Goal: Task Accomplishment & Management: Use online tool/utility

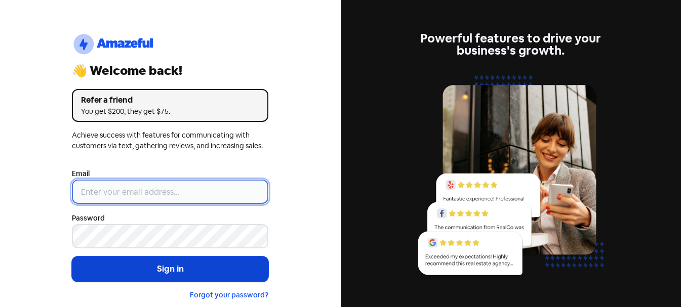
type input "[EMAIL_ADDRESS][DOMAIN_NAME]"
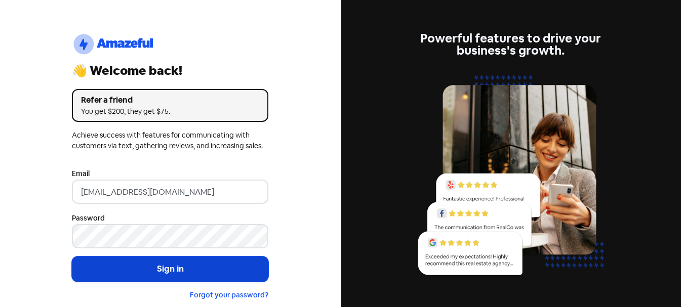
click at [171, 272] on button "Sign in" at bounding box center [170, 269] width 197 height 25
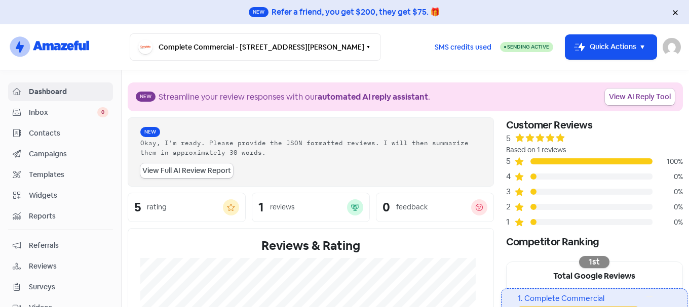
click at [46, 155] on span "Campaigns" at bounding box center [69, 154] width 80 height 11
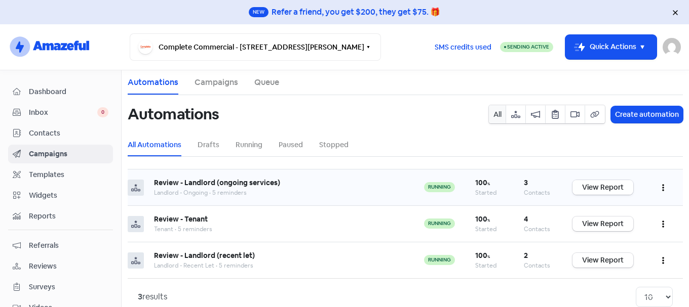
click at [587, 186] on link "View Report" at bounding box center [602, 187] width 61 height 15
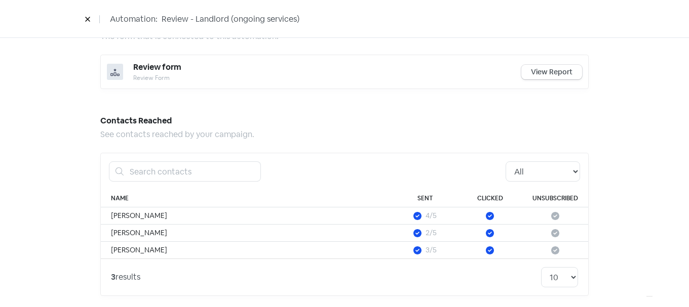
scroll to position [614, 0]
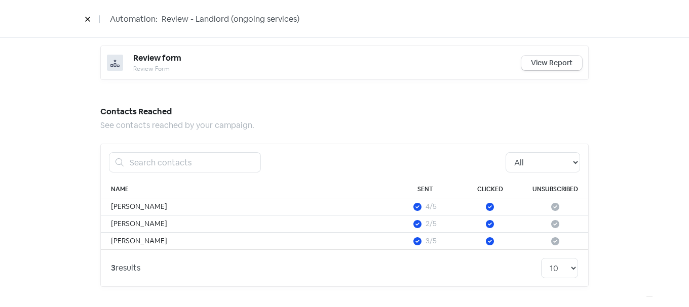
drag, startPoint x: 685, startPoint y: 82, endPoint x: 21, endPoint y: 10, distance: 667.4
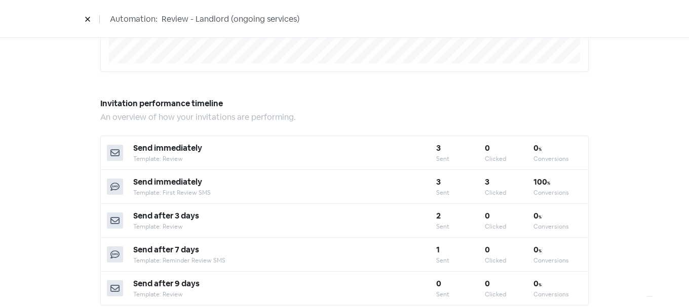
click at [89, 20] on icon at bounding box center [88, 19] width 6 height 6
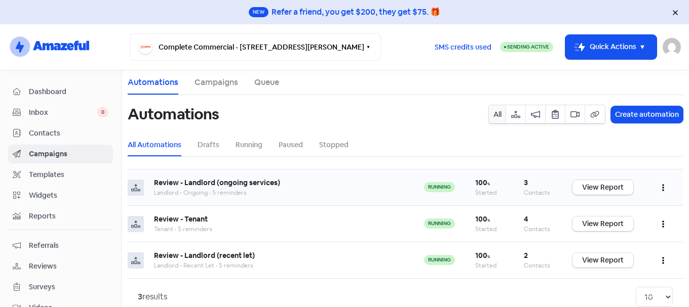
scroll to position [20, 0]
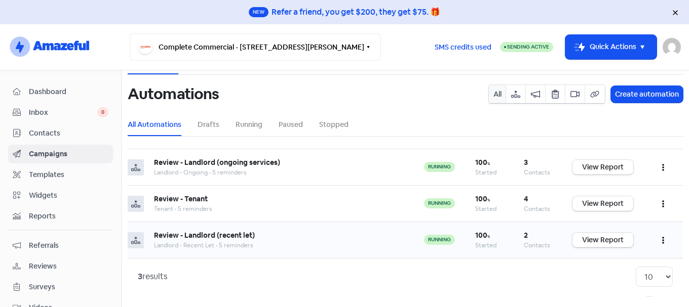
click at [214, 239] on b "Review - Landlord (recent let)" at bounding box center [204, 235] width 101 height 9
click at [587, 242] on link "View Report" at bounding box center [602, 240] width 61 height 15
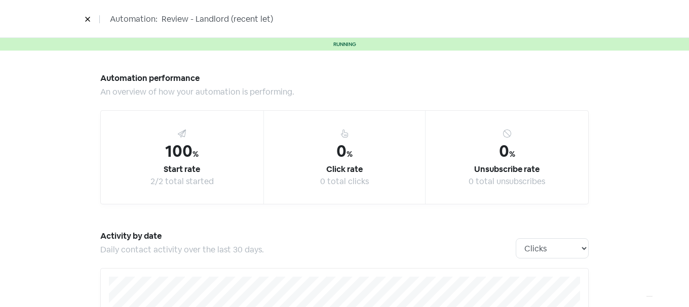
click at [82, 17] on button at bounding box center [87, 19] width 15 height 18
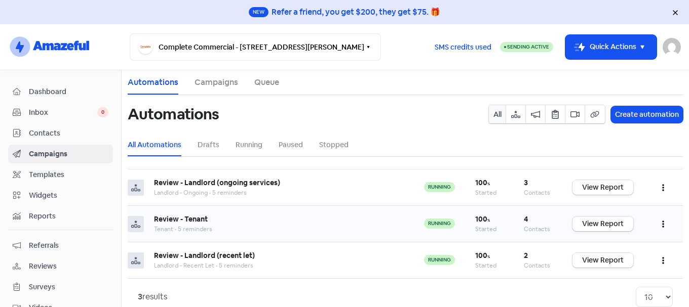
scroll to position [20, 0]
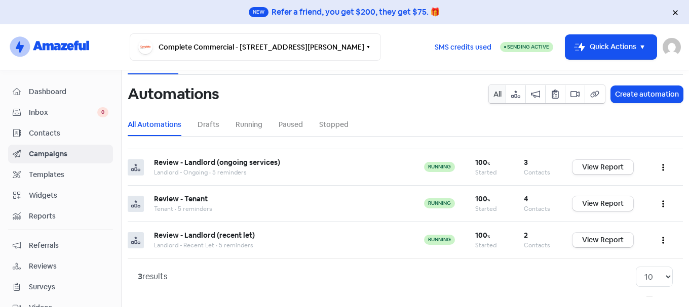
click at [35, 132] on span "Contacts" at bounding box center [69, 133] width 80 height 11
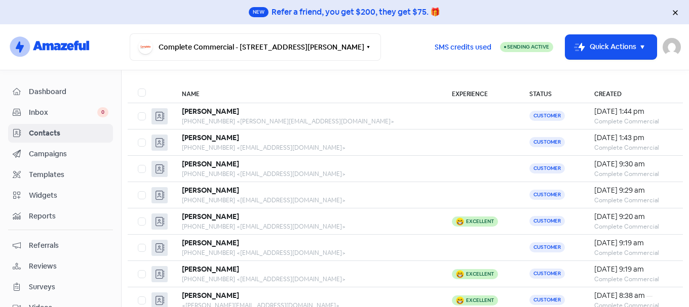
scroll to position [59, 0]
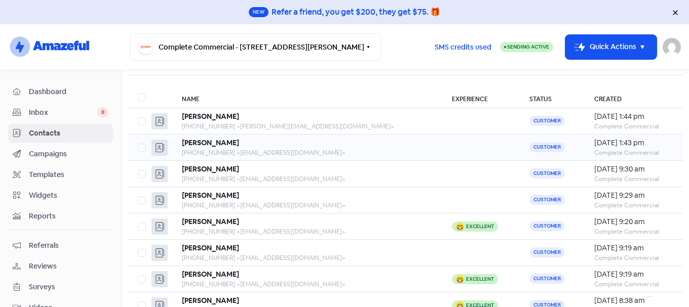
click at [278, 141] on div "Mark Koster" at bounding box center [307, 143] width 250 height 11
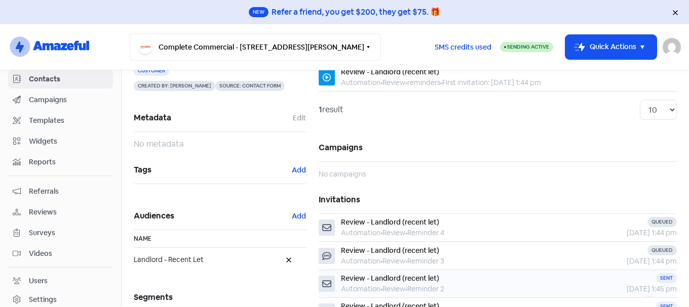
scroll to position [211, 0]
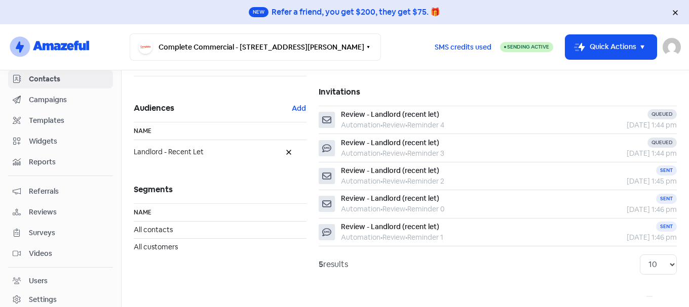
click at [41, 227] on link "Surveys" at bounding box center [60, 233] width 105 height 19
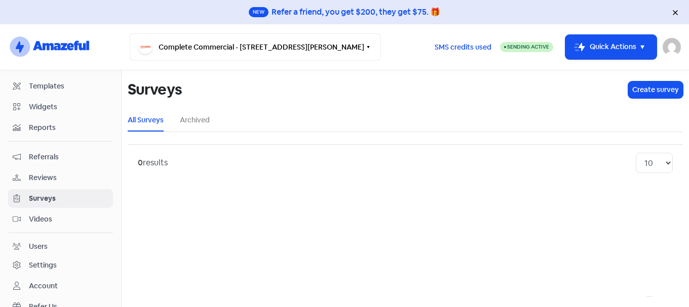
scroll to position [35, 0]
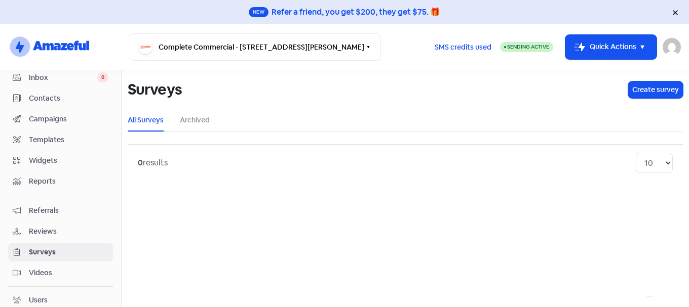
click at [65, 123] on span "Campaigns" at bounding box center [69, 119] width 80 height 11
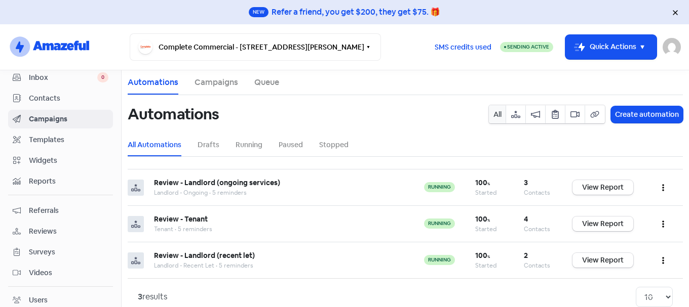
drag, startPoint x: 40, startPoint y: 42, endPoint x: 60, endPoint y: 46, distance: 20.1
click at [42, 42] on icon "logo-amazeful_Logo" at bounding box center [49, 47] width 83 height 24
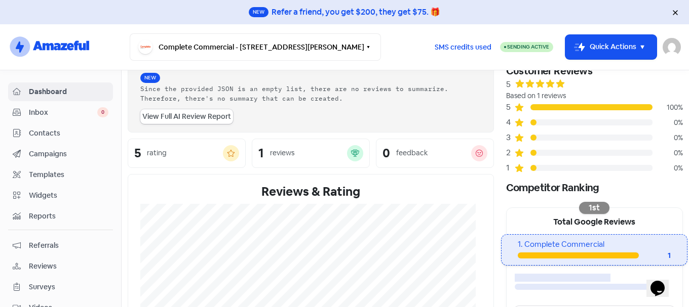
scroll to position [162, 0]
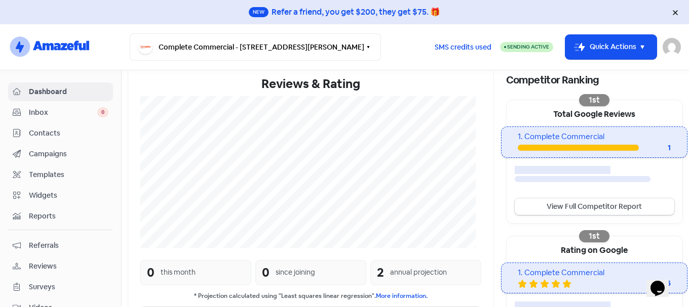
click at [46, 282] on div "Surveys" at bounding box center [61, 288] width 96 height 12
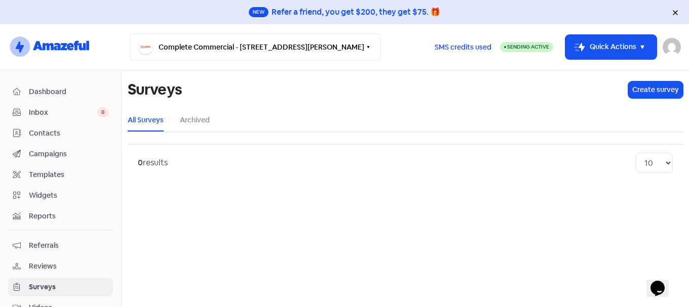
scroll to position [89, 0]
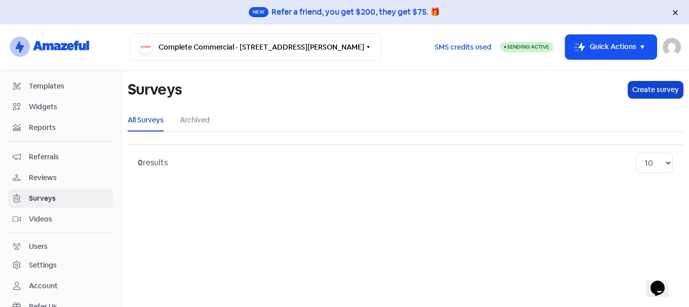
click at [655, 91] on button "Create survey" at bounding box center [655, 90] width 55 height 17
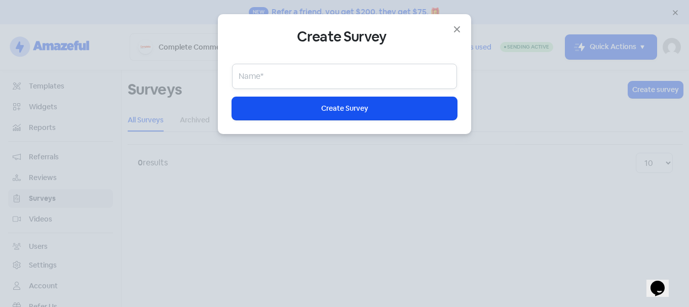
click at [340, 80] on input "text" at bounding box center [344, 76] width 225 height 25
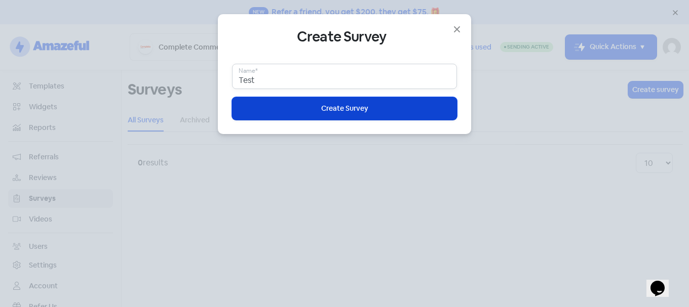
type input "Test"
click at [369, 101] on button "Icon For Loading Create Survey" at bounding box center [344, 108] width 225 height 23
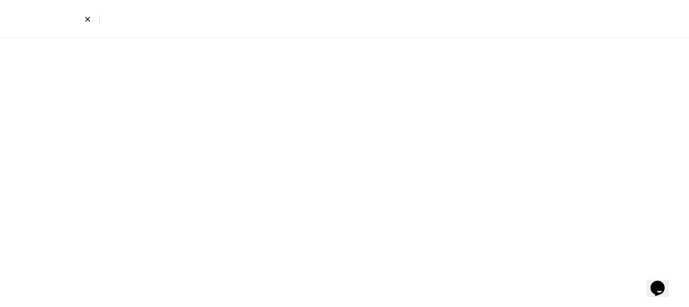
select select "short_text"
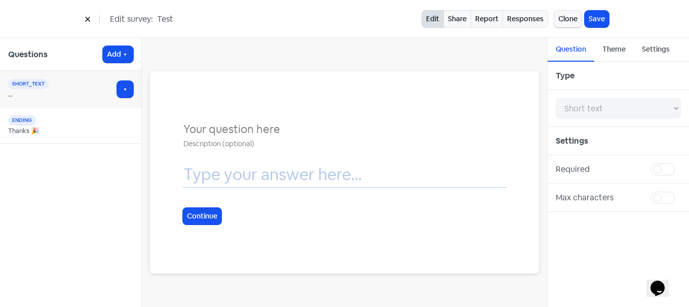
click at [332, 122] on input "text" at bounding box center [344, 130] width 324 height 18
click at [296, 132] on input "text" at bounding box center [344, 130] width 324 height 18
click at [281, 169] on input "text" at bounding box center [344, 174] width 324 height 25
click at [265, 191] on div at bounding box center [344, 178] width 324 height 33
click at [264, 168] on input "text" at bounding box center [344, 174] width 324 height 25
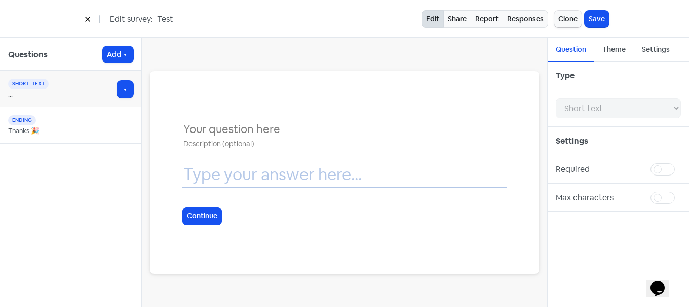
click at [249, 121] on input "text" at bounding box center [344, 130] width 324 height 18
drag, startPoint x: 609, startPoint y: 48, endPoint x: 610, endPoint y: 53, distance: 5.1
click at [609, 50] on div "Theme" at bounding box center [613, 49] width 23 height 11
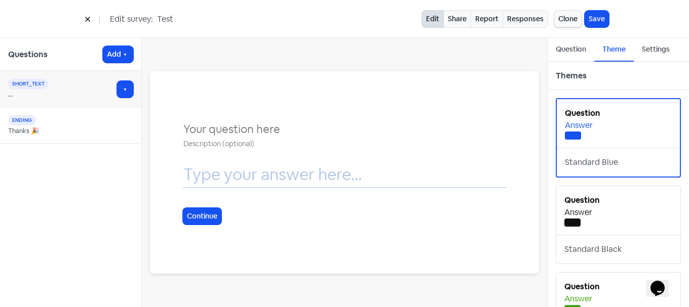
click at [656, 53] on div "Settings" at bounding box center [656, 49] width 28 height 11
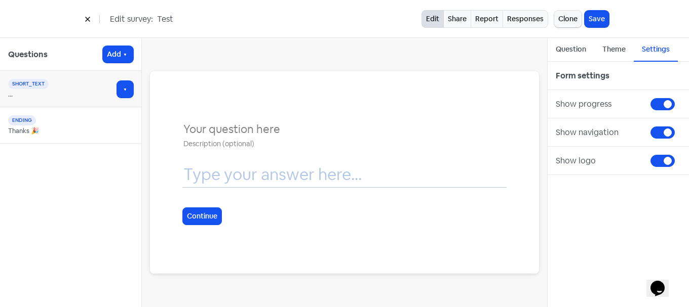
click at [94, 18] on button at bounding box center [87, 19] width 15 height 18
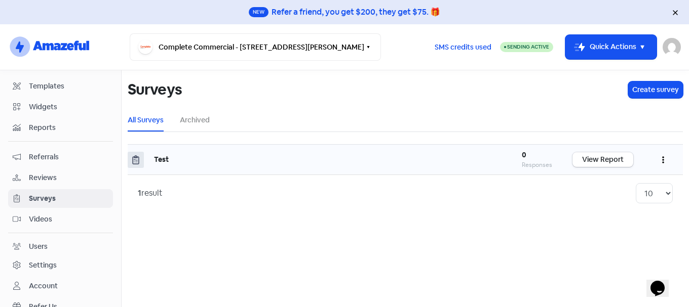
click at [665, 159] on button "button" at bounding box center [662, 160] width 19 height 24
click at [613, 269] on button "Archive" at bounding box center [632, 271] width 80 height 20
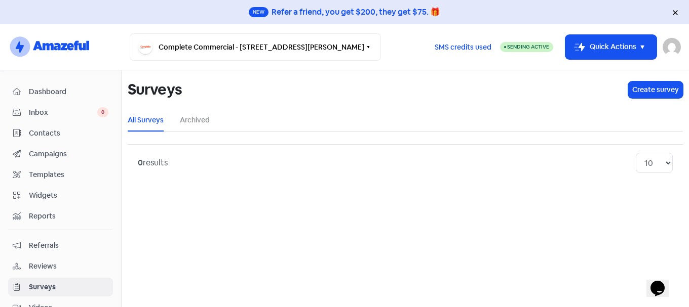
click at [46, 271] on span "Reviews" at bounding box center [69, 266] width 80 height 11
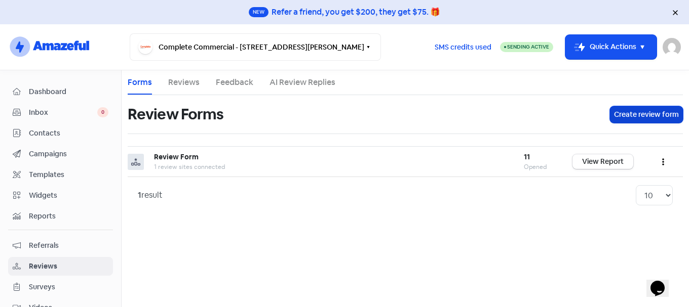
click at [680, 117] on button "Create review form" at bounding box center [646, 114] width 73 height 17
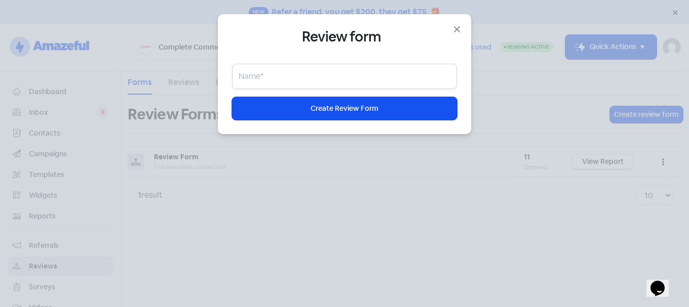
click at [340, 78] on input "text" at bounding box center [344, 76] width 225 height 25
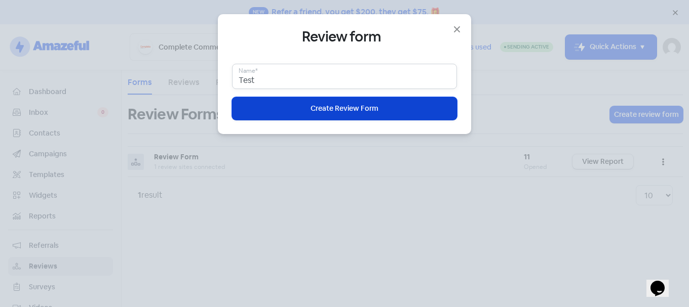
type input "Test"
click at [369, 107] on span "Create Review Form" at bounding box center [344, 108] width 68 height 11
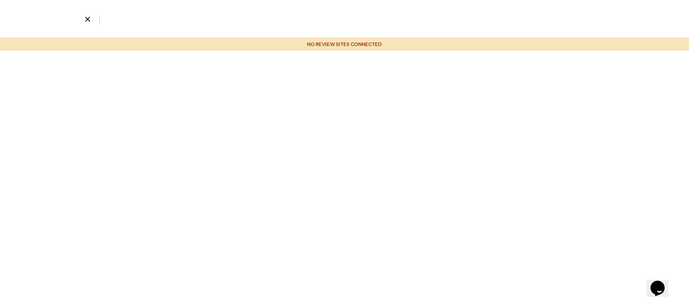
select select "4"
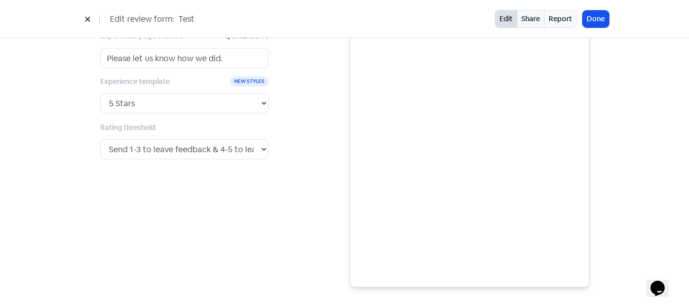
scroll to position [121, 0]
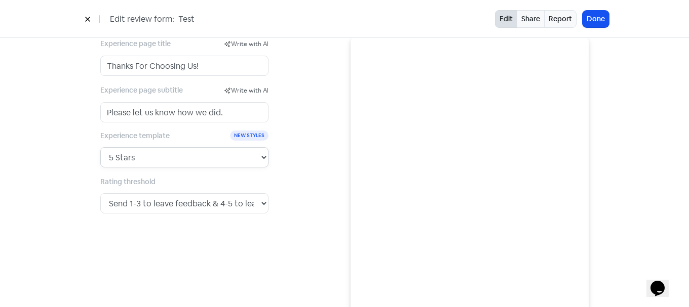
click at [224, 164] on select "5 Stars 5 Faces Like / Dislike 5 Numbers 5 Fancy Stars 5 Fancy Faces with Bar 5…" at bounding box center [184, 157] width 168 height 20
click at [224, 163] on select "5 Stars 5 Faces Like / Dislike 5 Numbers 5 Fancy Stars 5 Fancy Faces with Bar 5…" at bounding box center [184, 157] width 168 height 20
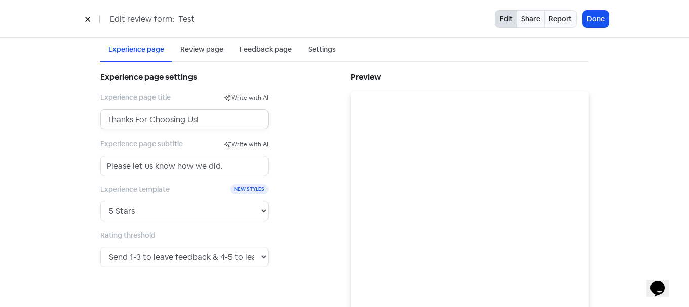
click at [207, 120] on input "Thanks For Choosing Us!" at bounding box center [184, 119] width 168 height 20
click at [190, 162] on input "Please let us know how we did." at bounding box center [184, 166] width 168 height 20
click at [183, 254] on select "Send any rating to leave a review. Send 1 to leave feedback & 2-5 to leave a re…" at bounding box center [184, 257] width 168 height 20
click at [180, 254] on select "Send any rating to leave a review. Send 1 to leave feedback & 2-5 to leave a re…" at bounding box center [184, 257] width 168 height 20
click at [181, 212] on select "5 Stars 5 Faces Like / Dislike 5 Numbers 5 Fancy Stars 5 Fancy Faces with Bar 5…" at bounding box center [184, 211] width 168 height 20
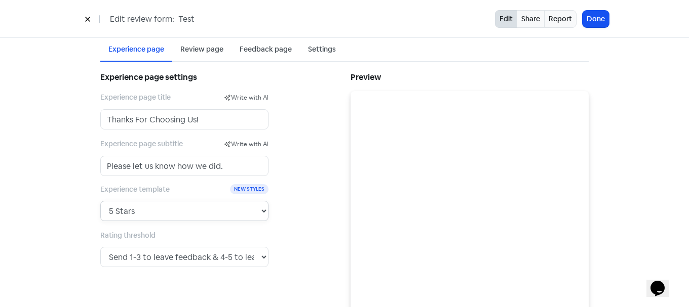
click at [181, 212] on select "5 Stars 5 Faces Like / Dislike 5 Numbers 5 Fancy Stars 5 Fancy Faces with Bar 5…" at bounding box center [184, 211] width 168 height 20
click at [200, 53] on div "Review page" at bounding box center [201, 49] width 43 height 11
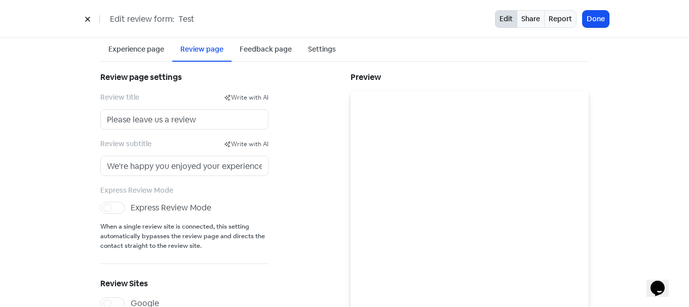
click at [250, 50] on div "Feedback page" at bounding box center [266, 49] width 52 height 11
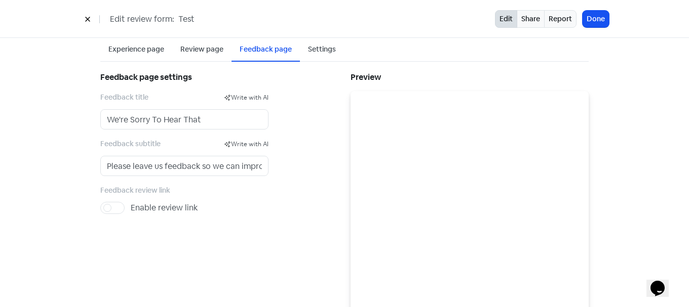
click at [300, 52] on div "Settings" at bounding box center [322, 50] width 44 height 24
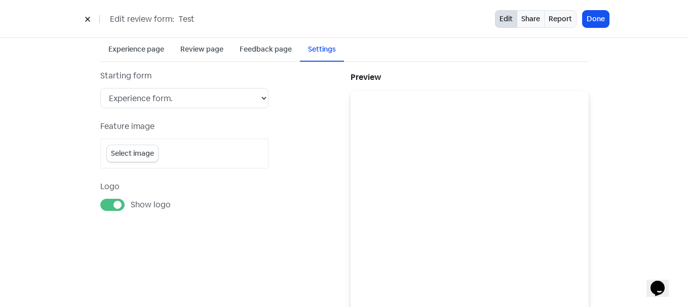
click at [75, 20] on div "Edit review form: Test Edit Share Report Done" at bounding box center [344, 19] width 577 height 18
click at [90, 19] on icon at bounding box center [88, 19] width 6 height 6
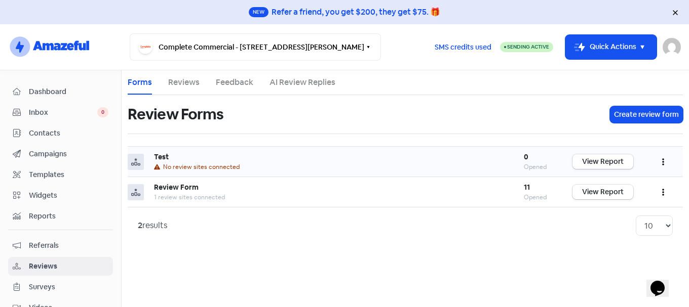
click at [664, 165] on button "button" at bounding box center [662, 162] width 19 height 24
click at [419, 167] on div "No review sites connected" at bounding box center [328, 167] width 349 height 9
click at [186, 154] on div "Test" at bounding box center [328, 157] width 349 height 11
click at [189, 157] on div "Test" at bounding box center [328, 157] width 349 height 11
click at [659, 163] on button "button" at bounding box center [662, 162] width 19 height 24
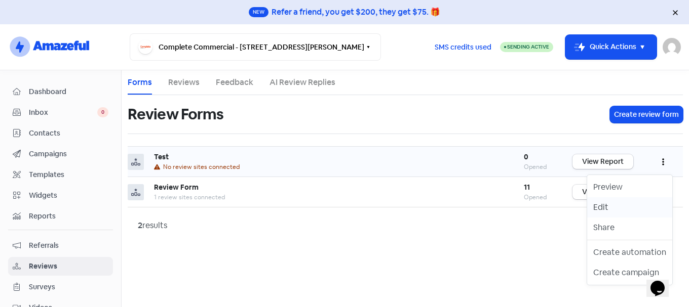
click at [605, 214] on link "Edit" at bounding box center [629, 208] width 85 height 20
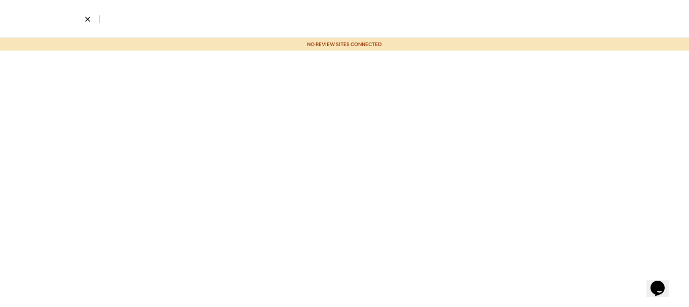
select select "4"
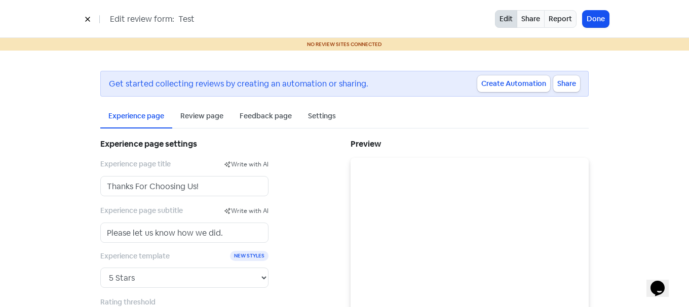
click at [125, 121] on div "Experience page" at bounding box center [136, 116] width 56 height 11
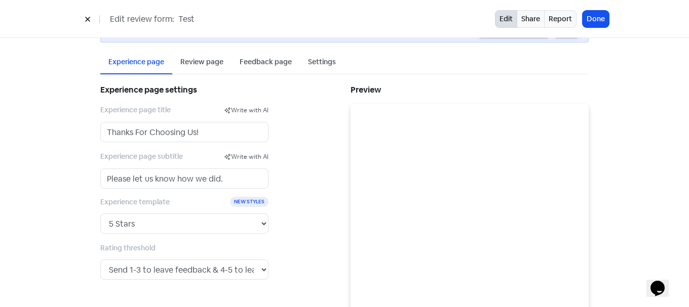
click at [201, 62] on div "Review page" at bounding box center [201, 62] width 43 height 11
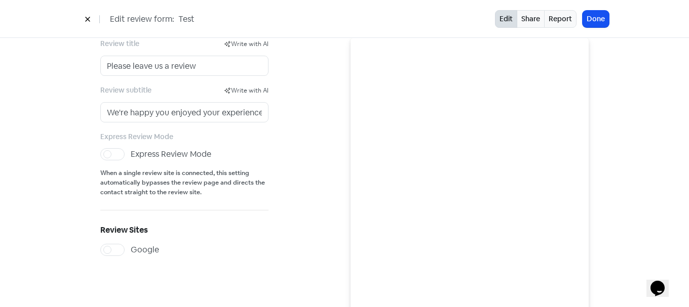
scroll to position [0, 0]
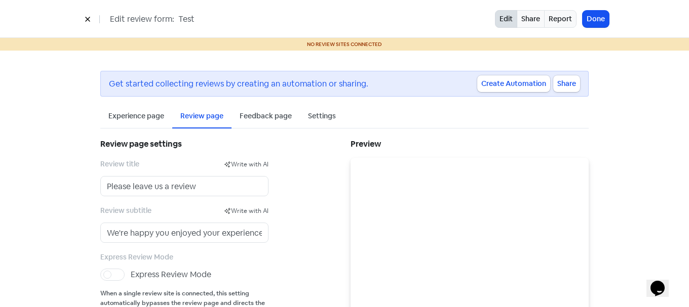
click at [269, 116] on div "Feedback page" at bounding box center [266, 116] width 52 height 11
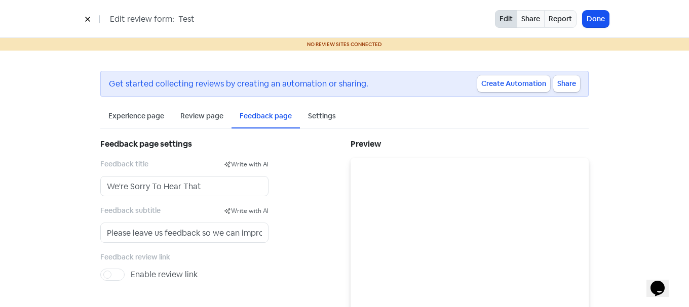
scroll to position [54, 0]
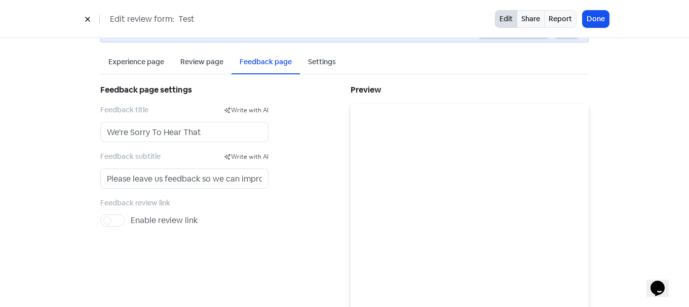
click at [198, 61] on div "Review page" at bounding box center [201, 62] width 43 height 11
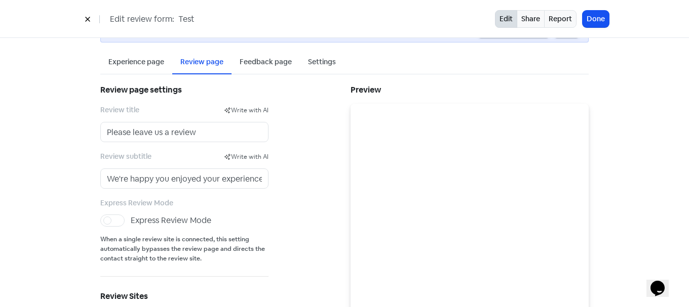
click at [90, 19] on icon at bounding box center [88, 19] width 6 height 6
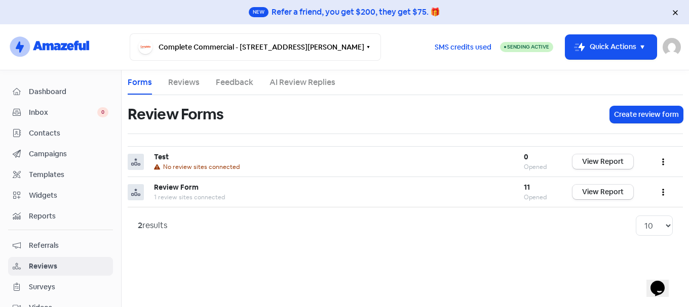
scroll to position [143, 0]
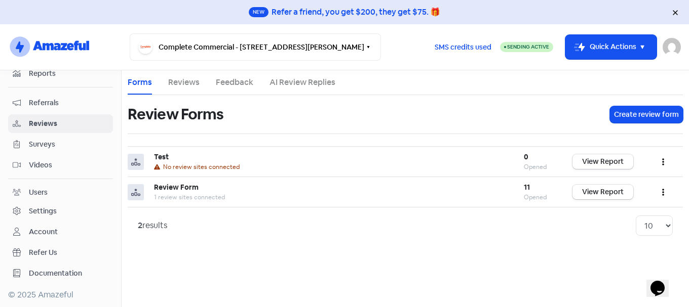
click at [43, 147] on span "Surveys" at bounding box center [69, 144] width 80 height 11
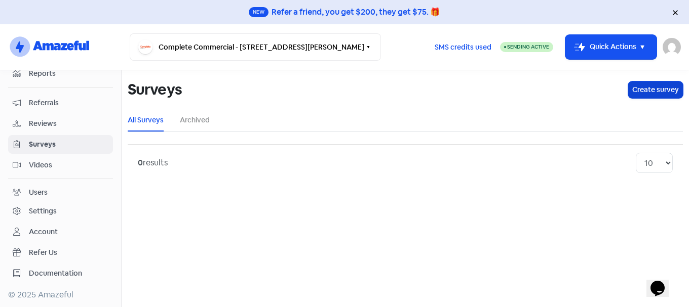
click at [656, 88] on button "Create survey" at bounding box center [655, 90] width 55 height 17
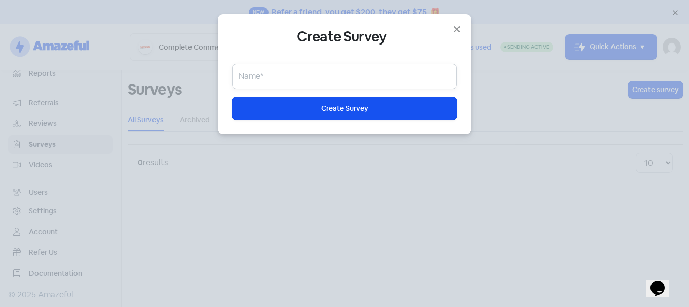
click at [307, 81] on input "text" at bounding box center [344, 76] width 225 height 25
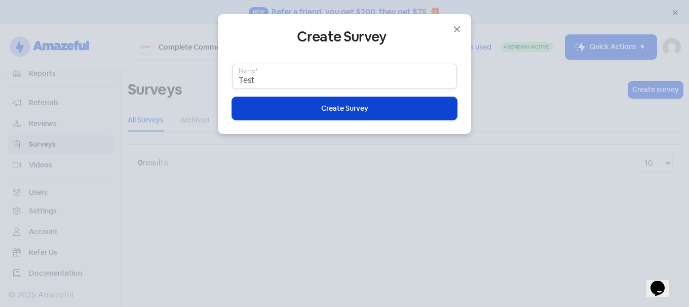
type input "Test"
click at [318, 112] on button "Icon For Loading Create Survey" at bounding box center [344, 108] width 225 height 23
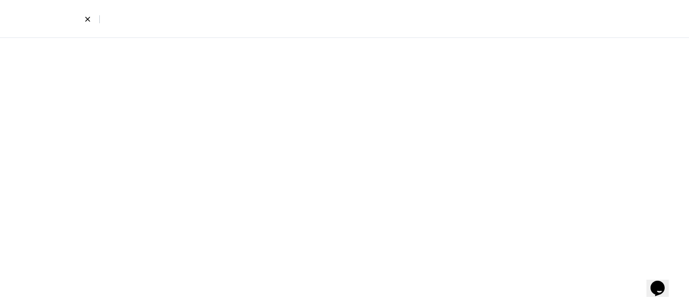
select select "short_text"
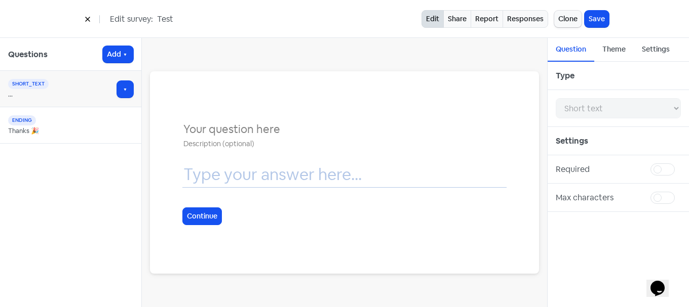
click at [254, 133] on input "text" at bounding box center [344, 130] width 324 height 18
click at [231, 180] on input "text" at bounding box center [344, 174] width 324 height 25
click at [267, 178] on input "text" at bounding box center [344, 174] width 324 height 25
click at [250, 127] on input "text" at bounding box center [344, 130] width 324 height 18
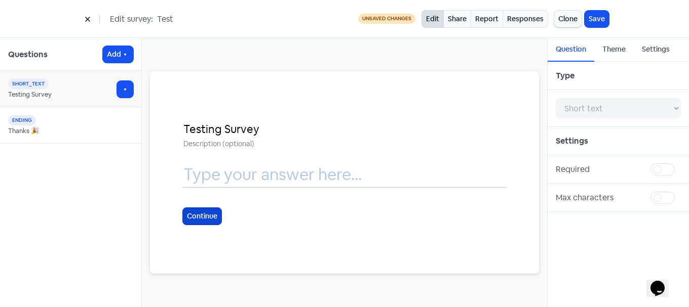
type input "Testing Survey"
click at [203, 216] on button "Continue" at bounding box center [202, 217] width 40 height 18
click at [681, 164] on label at bounding box center [681, 164] width 0 height 0
click at [681, 170] on input "checkbox" at bounding box center [684, 167] width 7 height 7
click at [681, 164] on label at bounding box center [681, 164] width 0 height 0
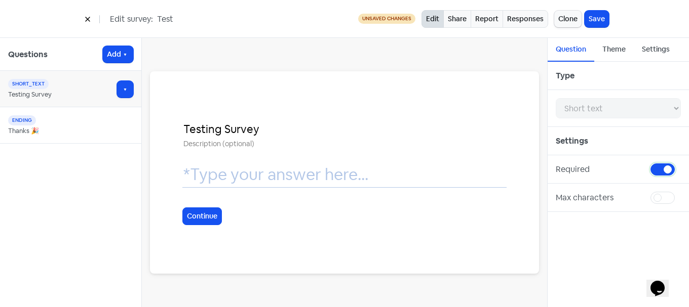
click at [681, 170] on input "checkbox" at bounding box center [684, 167] width 7 height 7
checkbox input "false"
click at [681, 192] on label at bounding box center [681, 192] width 0 height 0
click at [681, 197] on input "checkbox" at bounding box center [684, 195] width 7 height 7
click at [681, 192] on label at bounding box center [681, 192] width 0 height 0
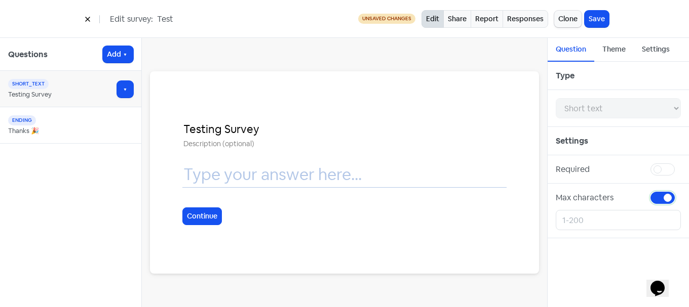
click at [681, 197] on input "checkbox" at bounding box center [684, 195] width 7 height 7
checkbox input "false"
click at [646, 195] on div "Max characters" at bounding box center [603, 198] width 95 height 12
click at [285, 116] on div "Testing Survey Continue" at bounding box center [344, 173] width 324 height 138
drag, startPoint x: 253, startPoint y: 134, endPoint x: 244, endPoint y: 135, distance: 9.2
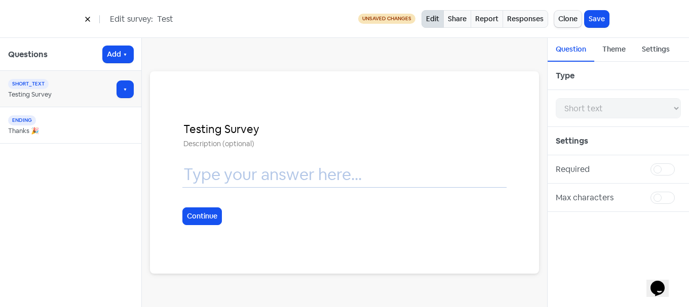
click at [244, 135] on input "Testing Survey" at bounding box center [344, 130] width 324 height 18
click at [247, 165] on input "text" at bounding box center [344, 174] width 324 height 25
click at [127, 92] on icon "button" at bounding box center [125, 90] width 8 height 8
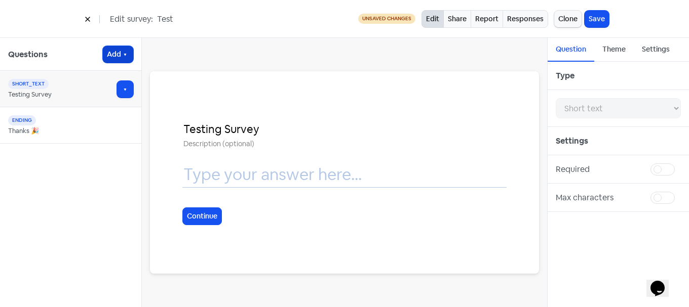
click at [117, 58] on button "Add" at bounding box center [118, 54] width 30 height 17
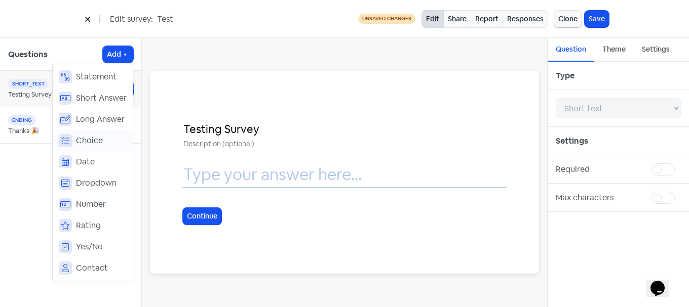
click at [93, 141] on span "Choice" at bounding box center [89, 141] width 27 height 12
select select "choice"
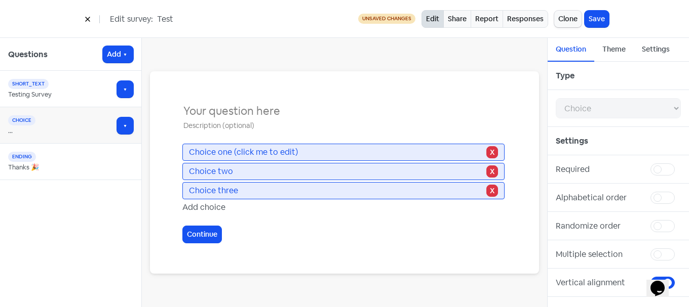
click at [248, 119] on input "text" at bounding box center [344, 111] width 324 height 18
click at [251, 153] on span "Choice one (click me to edit)" at bounding box center [336, 152] width 295 height 12
click at [242, 169] on span "Choice two" at bounding box center [336, 172] width 295 height 12
click at [240, 190] on span "Choice three" at bounding box center [336, 191] width 295 height 12
click at [292, 113] on input "text" at bounding box center [344, 111] width 324 height 18
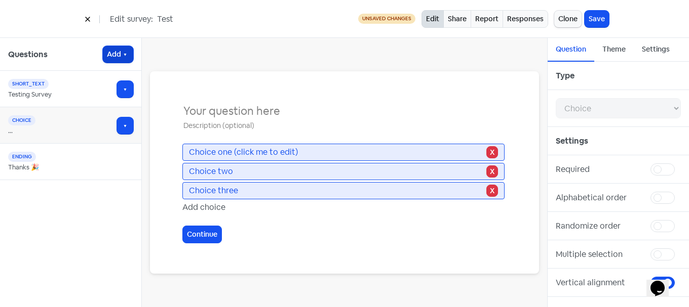
click at [125, 53] on icon "button" at bounding box center [125, 55] width 8 height 8
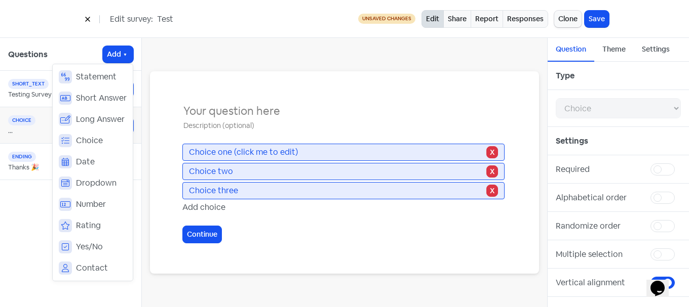
click at [467, 100] on div "Choice one (click me to edit) X Choice two X Choice three X Add choice Continue" at bounding box center [344, 172] width 389 height 203
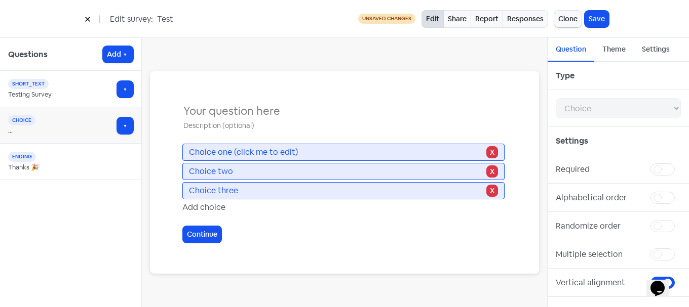
scroll to position [54, 0]
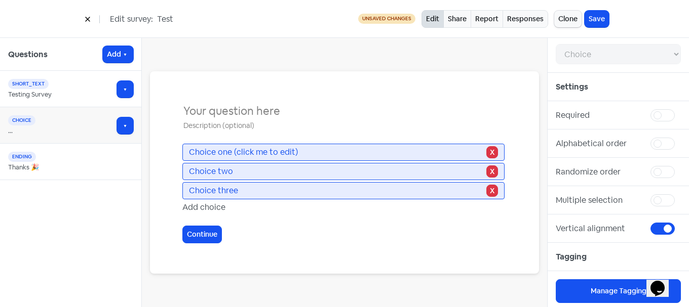
click at [681, 109] on label at bounding box center [681, 109] width 0 height 0
click at [681, 116] on input "checkbox" at bounding box center [684, 112] width 7 height 7
click at [681, 109] on label at bounding box center [681, 109] width 0 height 0
click at [681, 116] on input "checkbox" at bounding box center [684, 112] width 7 height 7
click at [681, 109] on label at bounding box center [681, 109] width 0 height 0
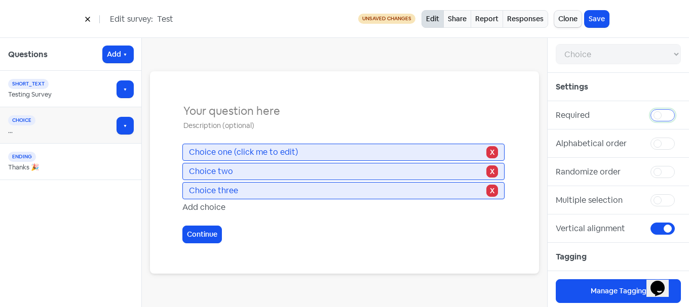
click at [681, 115] on input "checkbox" at bounding box center [684, 112] width 7 height 7
click at [681, 109] on label at bounding box center [681, 109] width 0 height 0
click at [681, 116] on input "checkbox" at bounding box center [684, 112] width 7 height 7
checkbox input "false"
click at [681, 194] on label at bounding box center [681, 194] width 0 height 0
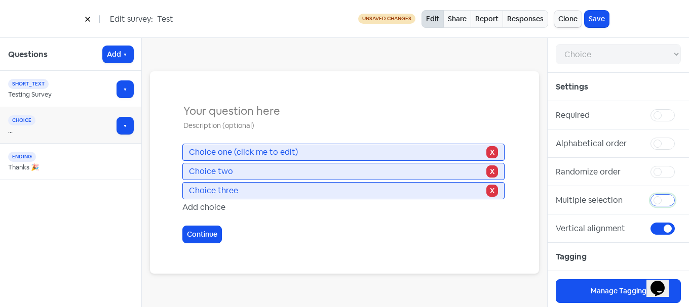
click at [681, 200] on input "checkbox" at bounding box center [684, 197] width 7 height 7
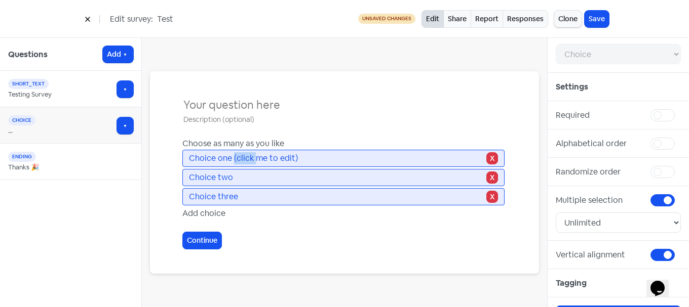
drag, startPoint x: 252, startPoint y: 153, endPoint x: 226, endPoint y: 174, distance: 33.5
click at [225, 174] on div "Choice one (click me to edit) X Choice two X Choice three X" at bounding box center [344, 179] width 324 height 58
click at [285, 205] on div "Choice three X" at bounding box center [343, 196] width 322 height 17
click at [625, 216] on select "Unlimited Exact number Range" at bounding box center [618, 223] width 125 height 20
click at [620, 219] on select "Unlimited Exact number Range" at bounding box center [618, 223] width 125 height 20
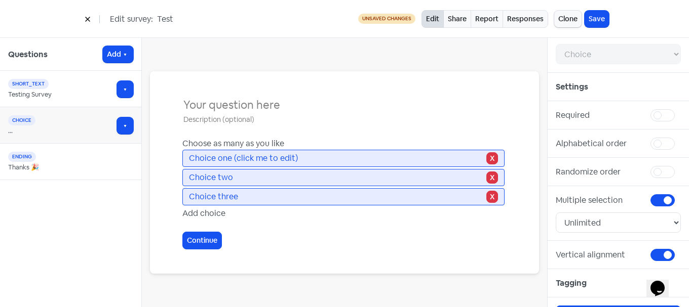
click at [681, 194] on label at bounding box center [681, 194] width 0 height 0
click at [681, 200] on input "checkbox" at bounding box center [684, 197] width 7 height 7
checkbox input "false"
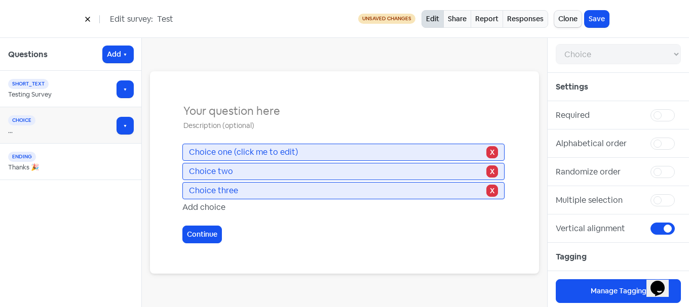
click at [232, 110] on input "text" at bounding box center [344, 111] width 324 height 18
click at [129, 127] on icon "button" at bounding box center [125, 126] width 8 height 8
click at [124, 123] on icon "button" at bounding box center [125, 126] width 8 height 8
click at [120, 56] on button "Add" at bounding box center [118, 54] width 30 height 17
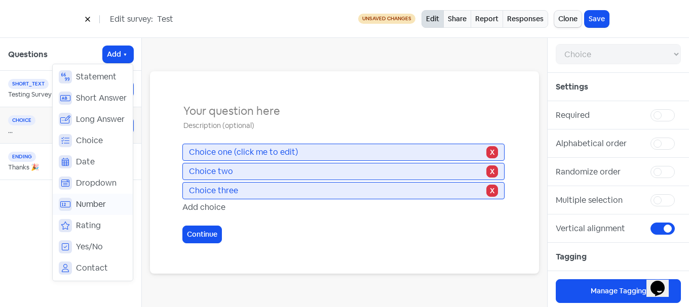
click at [91, 205] on span "Number" at bounding box center [91, 205] width 30 height 12
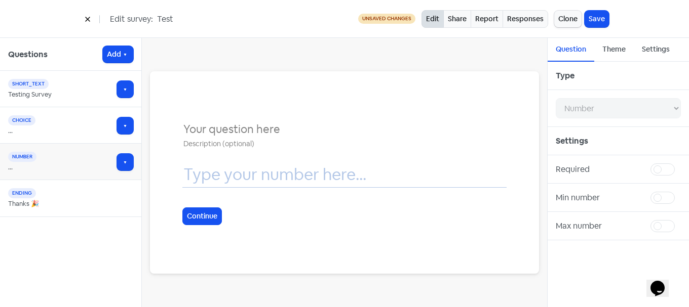
click at [288, 173] on input "text" at bounding box center [344, 174] width 324 height 25
click at [128, 55] on icon "button" at bounding box center [125, 55] width 8 height 8
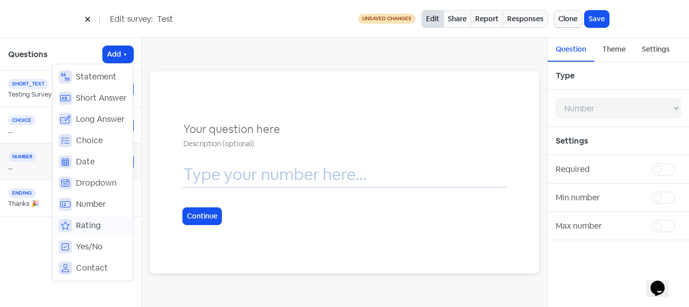
click at [90, 225] on span "Rating" at bounding box center [88, 226] width 25 height 12
select select "rating"
select select "10"
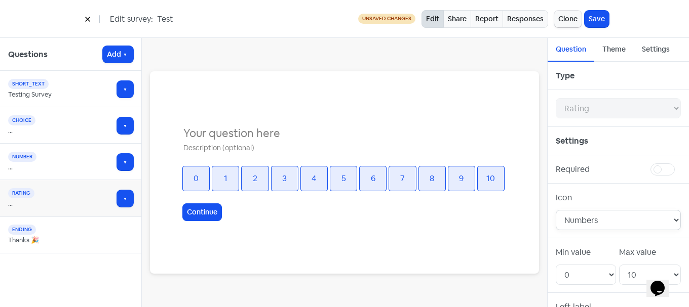
click at [645, 220] on select "Numbers Stars Hearts Thumbs" at bounding box center [618, 220] width 125 height 20
click at [633, 202] on div "Icon" at bounding box center [618, 198] width 125 height 12
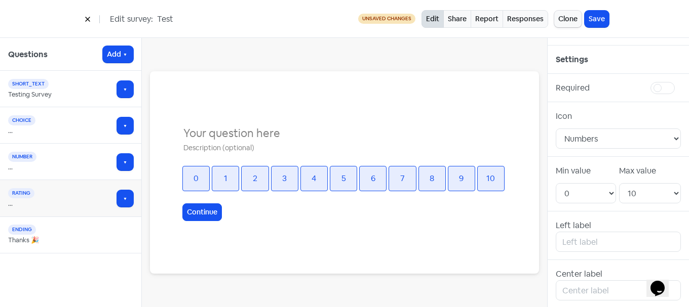
scroll to position [25, 0]
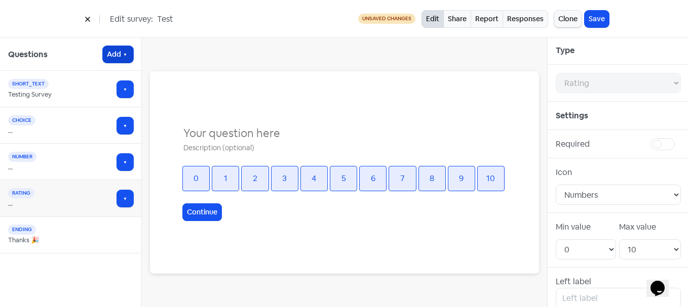
click at [124, 54] on icon "button" at bounding box center [125, 55] width 8 height 8
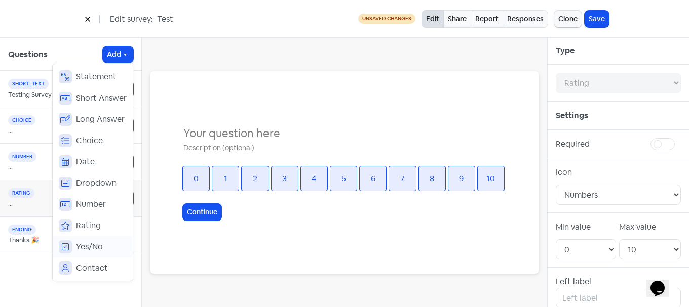
click at [93, 244] on span "Yes/No" at bounding box center [89, 247] width 27 height 12
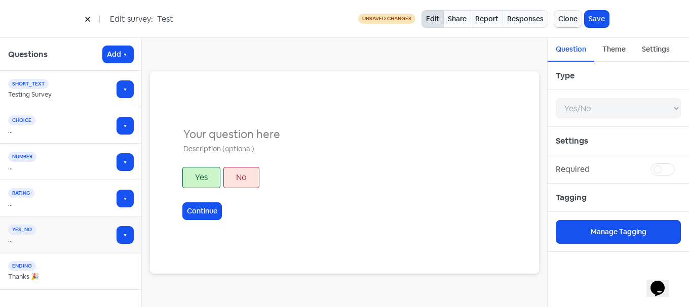
scroll to position [0, 0]
click at [125, 53] on icon "button" at bounding box center [125, 55] width 8 height 8
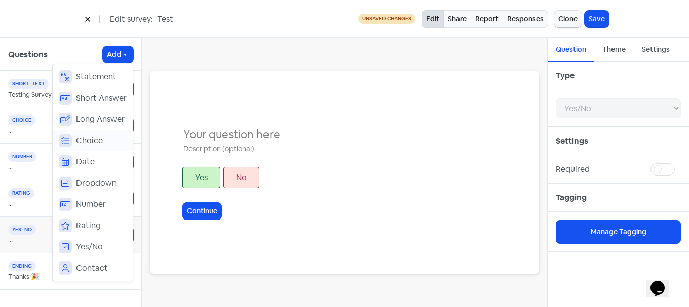
click at [86, 134] on button "Choice" at bounding box center [93, 140] width 80 height 21
select select "choice"
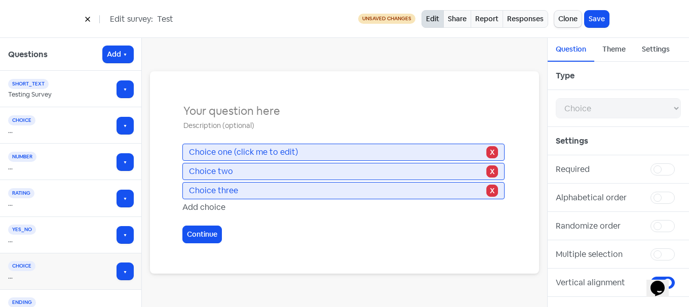
click at [277, 148] on span "Choice one (click me to edit)" at bounding box center [336, 152] width 295 height 12
drag, startPoint x: 313, startPoint y: 148, endPoint x: 221, endPoint y: 159, distance: 92.3
click at [221, 159] on div "Choice one (click me to edit) X" at bounding box center [343, 152] width 322 height 17
click at [215, 204] on div "Add choice" at bounding box center [344, 208] width 324 height 12
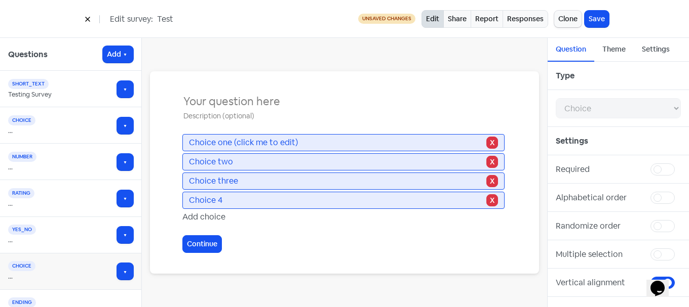
click at [213, 212] on div "Add choice" at bounding box center [344, 217] width 324 height 12
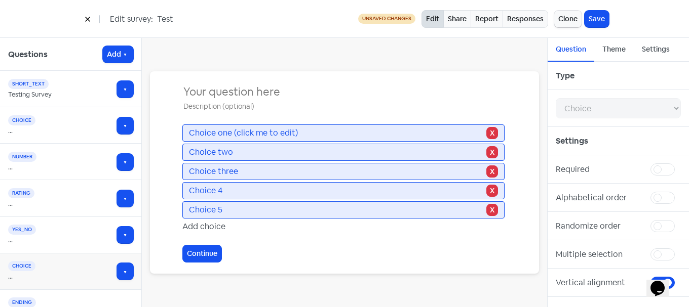
click at [681, 249] on label at bounding box center [681, 249] width 0 height 0
click at [681, 252] on input "checkbox" at bounding box center [684, 252] width 7 height 7
checkbox input "true"
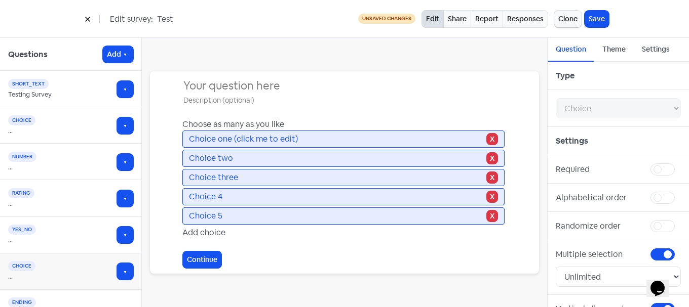
drag, startPoint x: 305, startPoint y: 139, endPoint x: 155, endPoint y: 139, distance: 150.4
click at [155, 139] on div "Choose as many as you like Choice one (click me to edit) X Choice two X Choice …" at bounding box center [344, 172] width 389 height 203
click at [476, 136] on span "Choice one (click me to edit)" at bounding box center [336, 139] width 295 height 12
click at [440, 162] on span "Choice two" at bounding box center [336, 158] width 295 height 12
click at [448, 215] on span "Choice 5" at bounding box center [336, 216] width 295 height 12
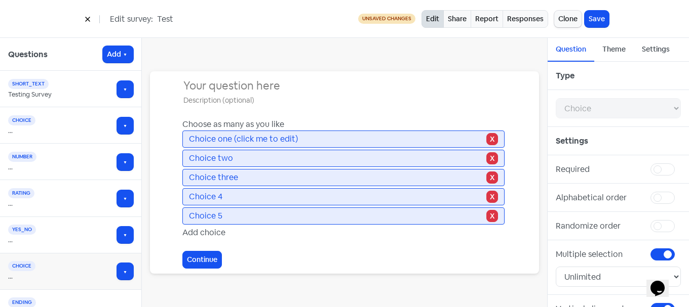
click at [261, 93] on input "text" at bounding box center [344, 86] width 324 height 18
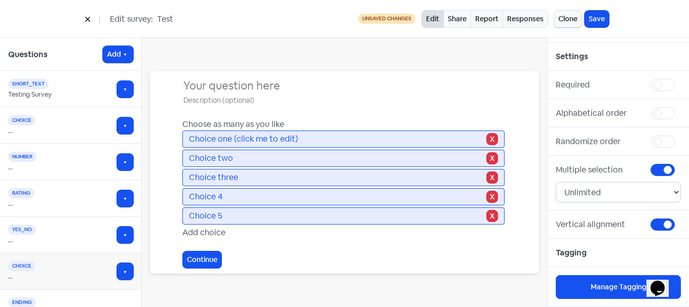
click at [620, 193] on select "Unlimited Exact number Range" at bounding box center [618, 192] width 125 height 20
click at [556, 182] on select "Unlimited Exact number Range" at bounding box center [618, 192] width 125 height 20
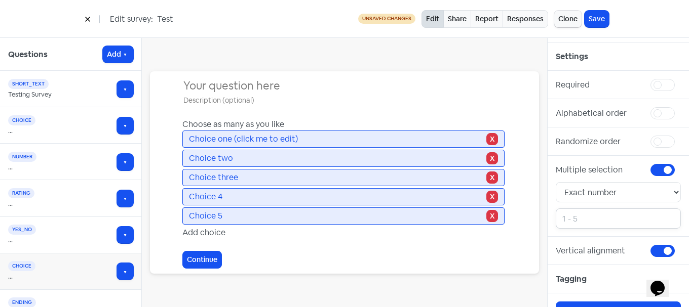
click at [581, 219] on input "number" at bounding box center [618, 219] width 125 height 20
click at [588, 190] on select "Unlimited Exact number Range" at bounding box center [618, 192] width 125 height 20
select select "unlimited"
click at [556, 182] on select "Unlimited Exact number Range" at bounding box center [618, 192] width 125 height 20
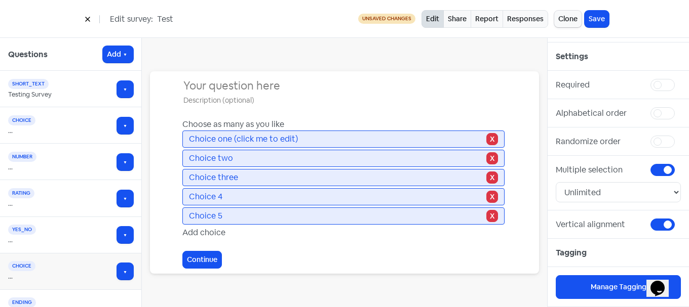
click at [681, 79] on label at bounding box center [681, 79] width 0 height 0
click at [681, 86] on input "checkbox" at bounding box center [684, 82] width 7 height 7
checkbox input "true"
click at [681, 107] on label at bounding box center [681, 107] width 0 height 0
click at [681, 114] on input "checkbox" at bounding box center [684, 110] width 7 height 7
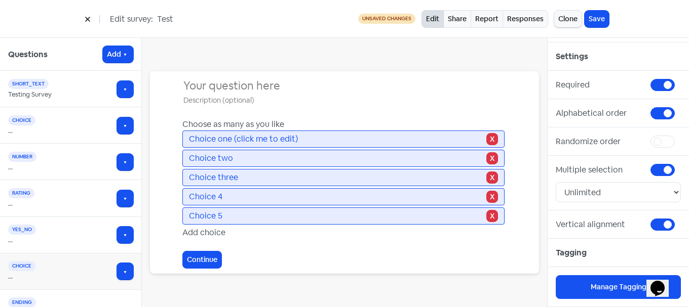
click at [681, 107] on label at bounding box center [681, 107] width 0 height 0
click at [681, 114] on input "checkbox" at bounding box center [684, 110] width 7 height 7
checkbox input "false"
